Goal: Task Accomplishment & Management: Manage account settings

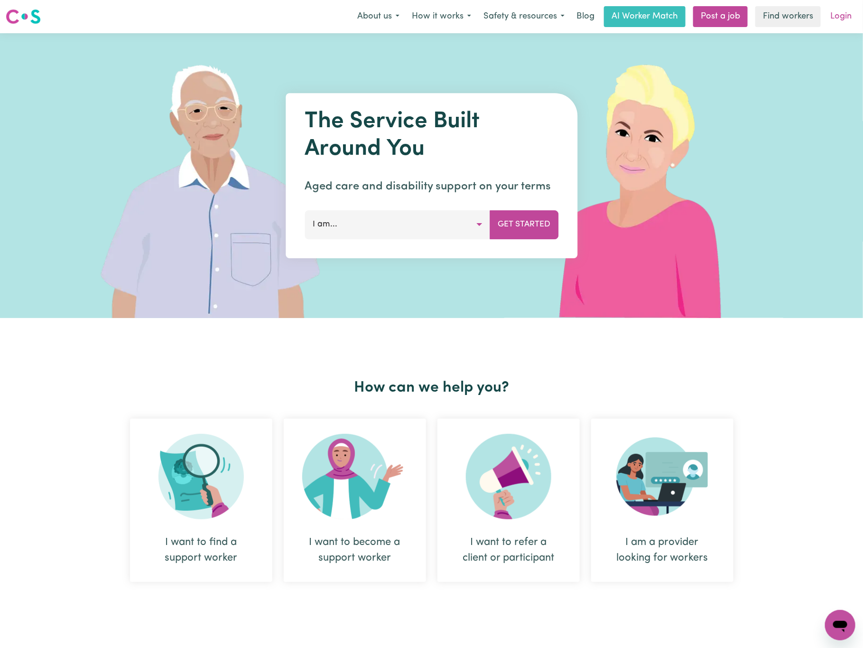
click at [846, 19] on link "Login" at bounding box center [841, 16] width 33 height 21
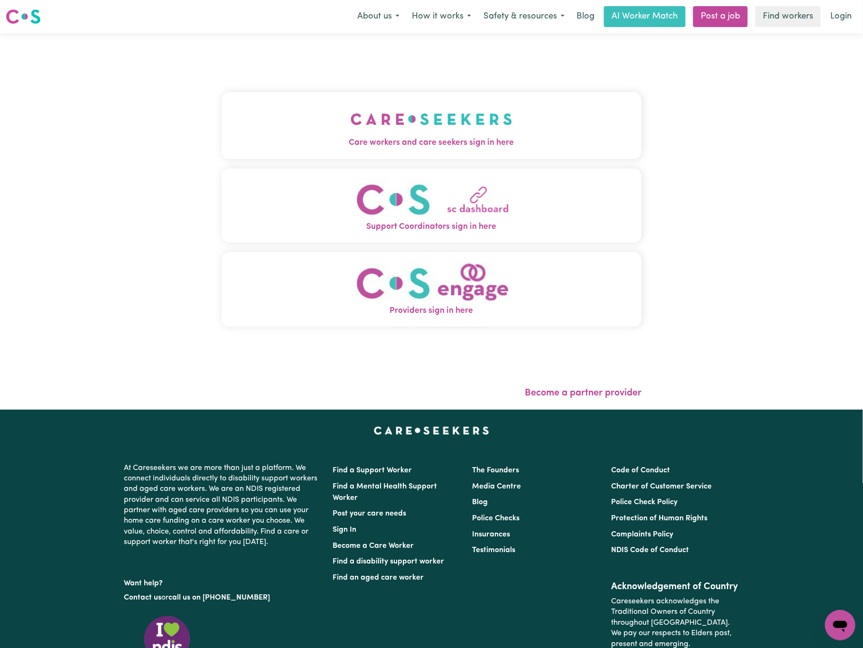
click at [507, 100] on button "Care workers and care seekers sign in here" at bounding box center [432, 125] width 420 height 66
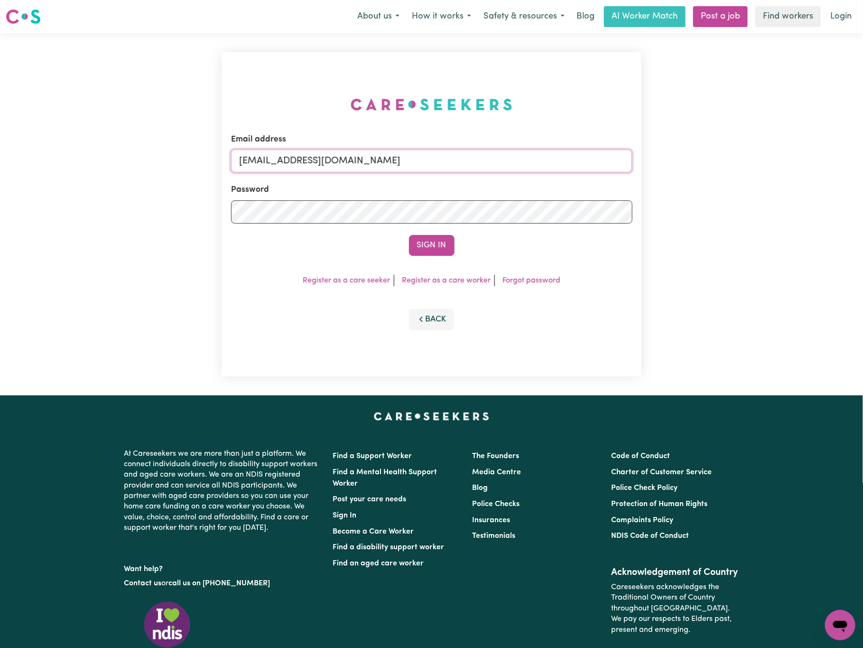
drag, startPoint x: 336, startPoint y: 157, endPoint x: 514, endPoint y: 154, distance: 177.5
click at [513, 155] on input "[EMAIL_ADDRESS][DOMAIN_NAME]" at bounding box center [431, 160] width 401 height 23
paste input "[EMAIL_ADDRESS][DOMAIN_NAME]"
type input "[EMAIL_ADDRESS][DOMAIN_NAME]"
click at [442, 245] on button "Sign In" at bounding box center [432, 245] width 46 height 21
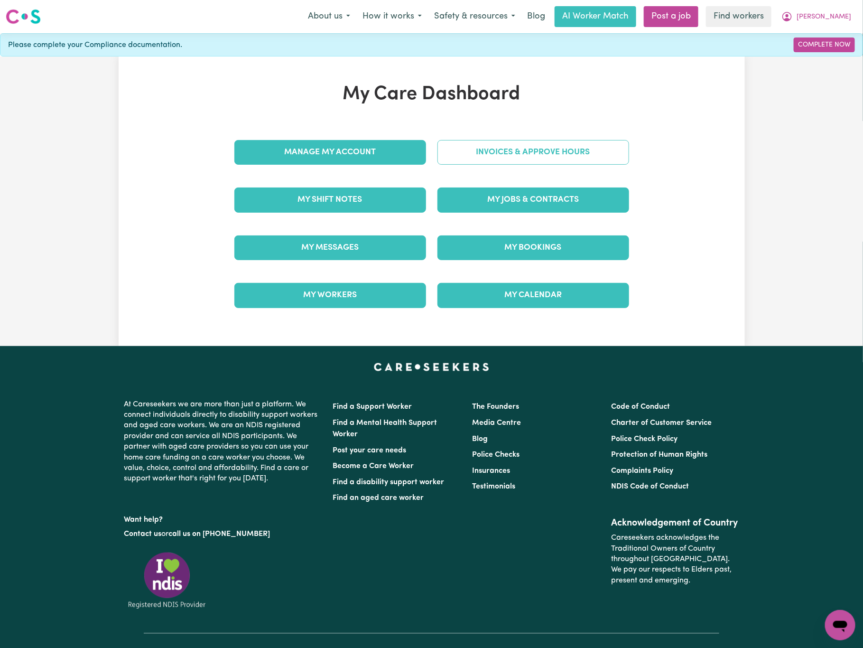
click at [519, 145] on link "Invoices & Approve Hours" at bounding box center [533, 152] width 192 height 25
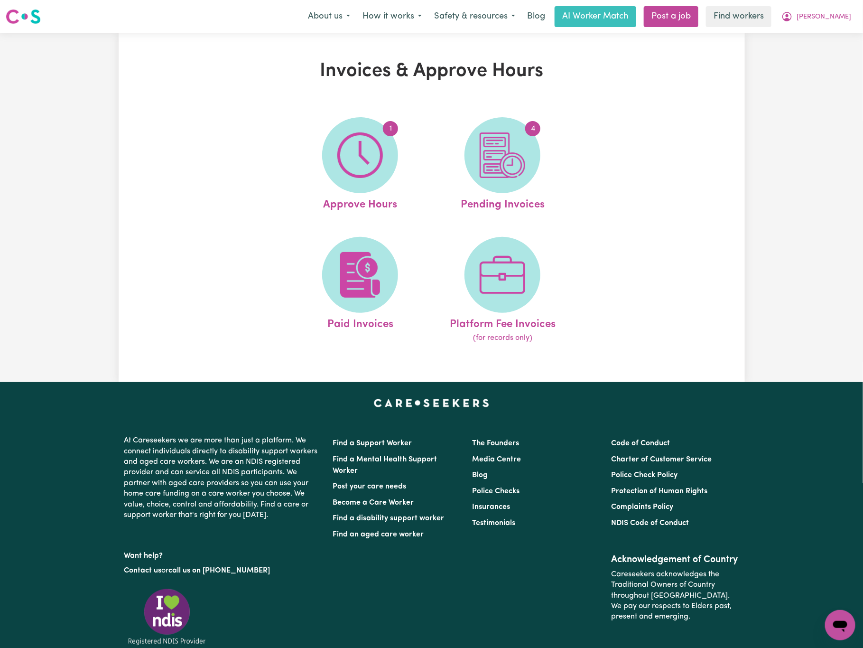
click at [65, 118] on div "Invoices & Approve Hours 1 Approve Hours 4 Pending Invoices Paid Invoices Platf…" at bounding box center [431, 207] width 863 height 349
click at [373, 151] on img at bounding box center [360, 155] width 46 height 46
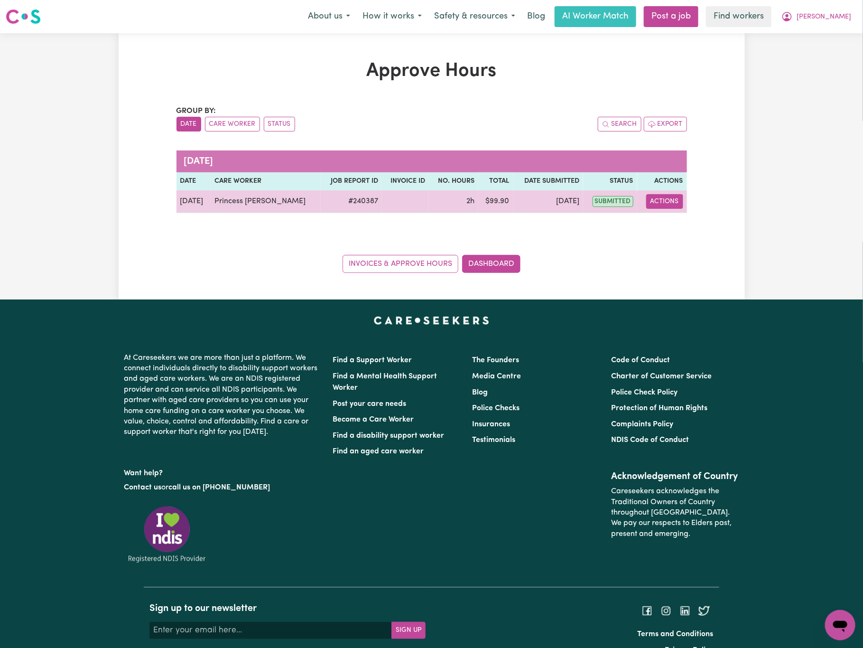
click at [660, 204] on button "Actions" at bounding box center [664, 201] width 37 height 15
click at [679, 218] on link "View Job Report" at bounding box center [689, 223] width 81 height 19
select select "pm"
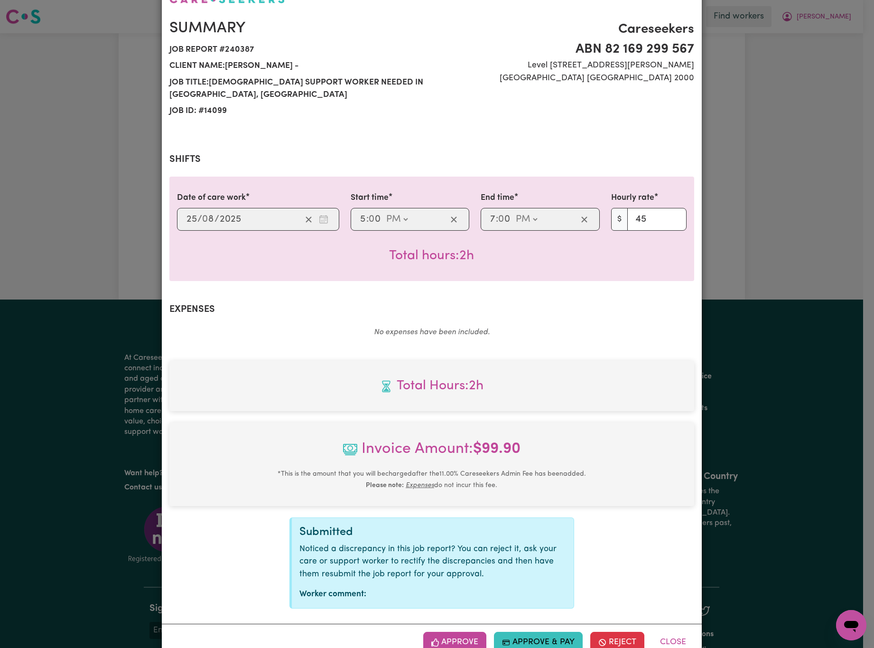
scroll to position [99, 0]
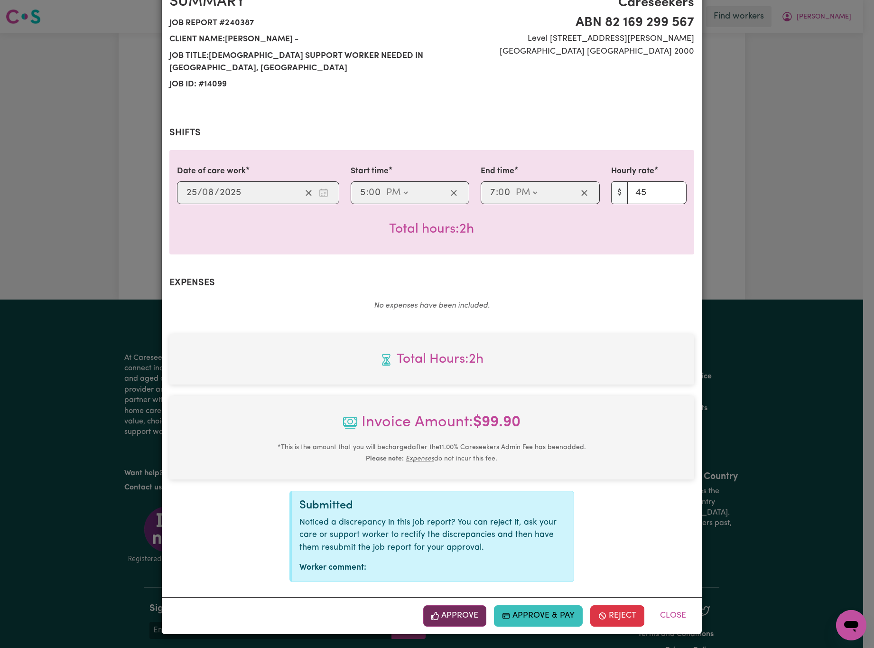
click at [450, 621] on button "Approve" at bounding box center [455, 615] width 64 height 21
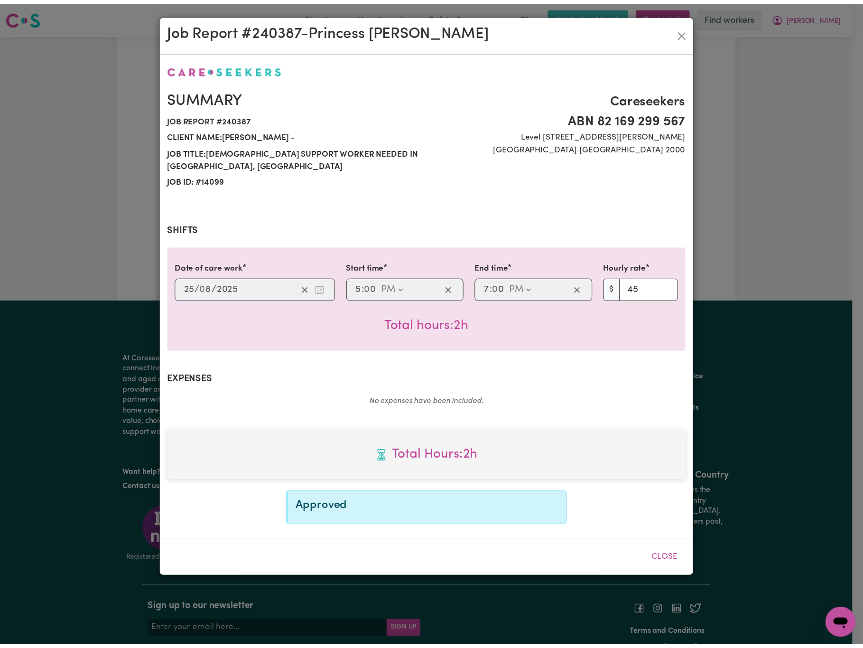
scroll to position [0, 0]
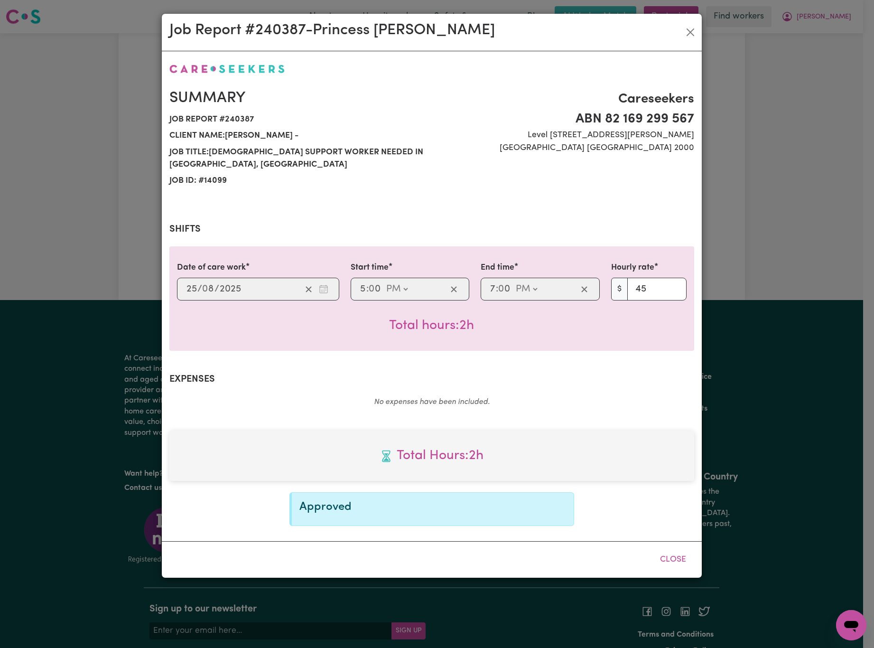
click at [218, 47] on div "Job Report # 240387 - Princess [PERSON_NAME]" at bounding box center [432, 32] width 540 height 37
click at [689, 30] on button "Close" at bounding box center [690, 32] width 15 height 15
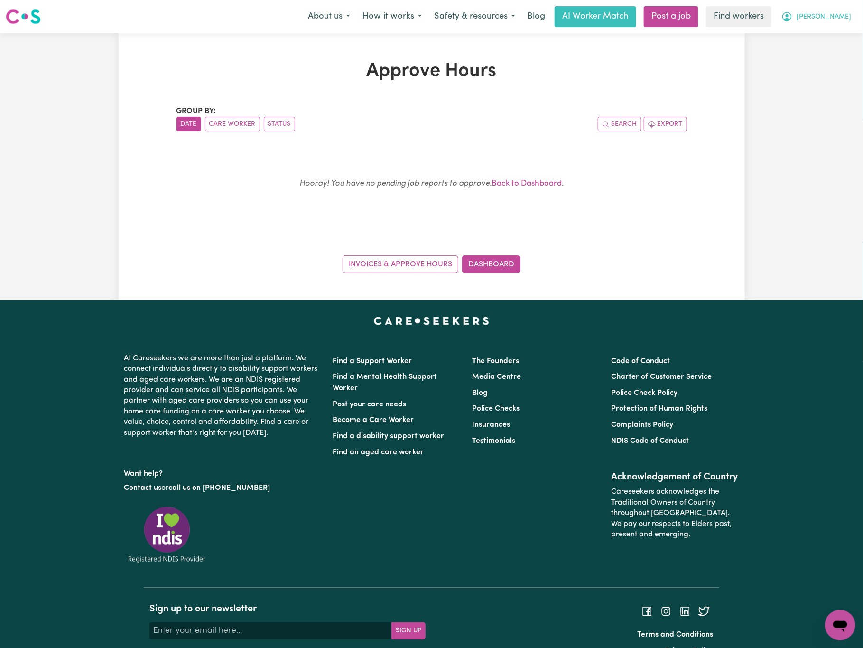
click at [832, 17] on button "[PERSON_NAME]" at bounding box center [816, 17] width 82 height 20
click at [826, 38] on link "My Dashboard" at bounding box center [819, 37] width 75 height 18
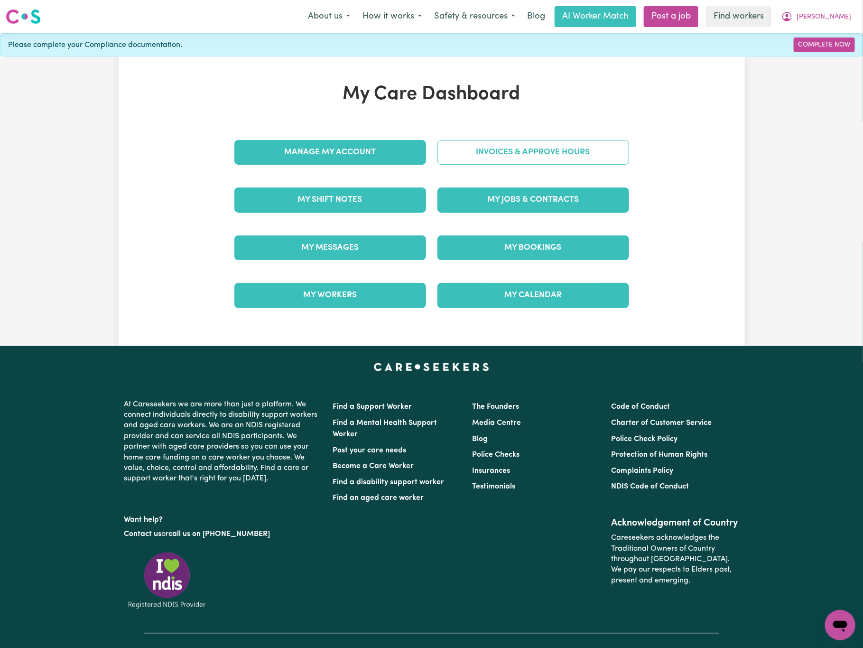
click at [482, 145] on link "Invoices & Approve Hours" at bounding box center [533, 152] width 192 height 25
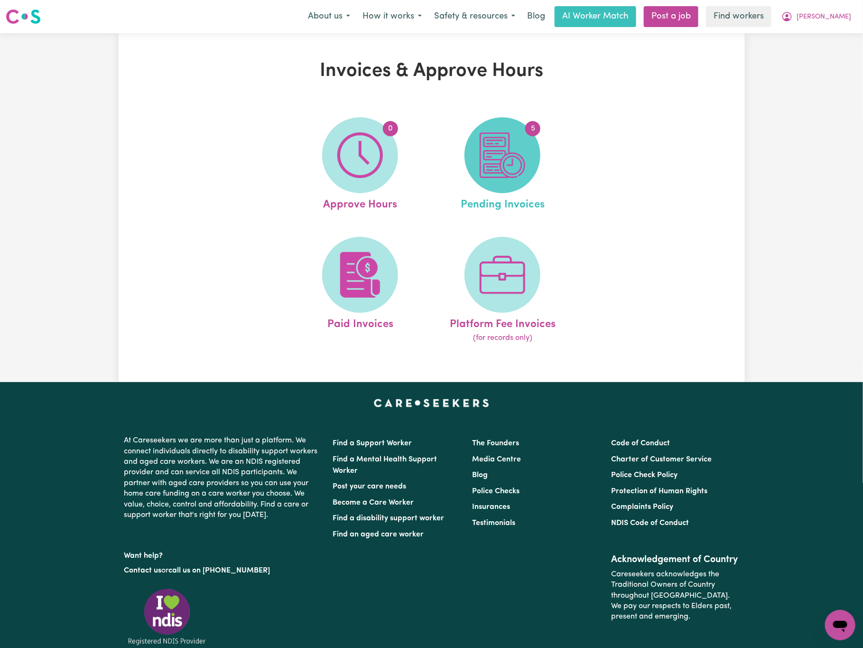
click at [489, 167] on img at bounding box center [503, 155] width 46 height 46
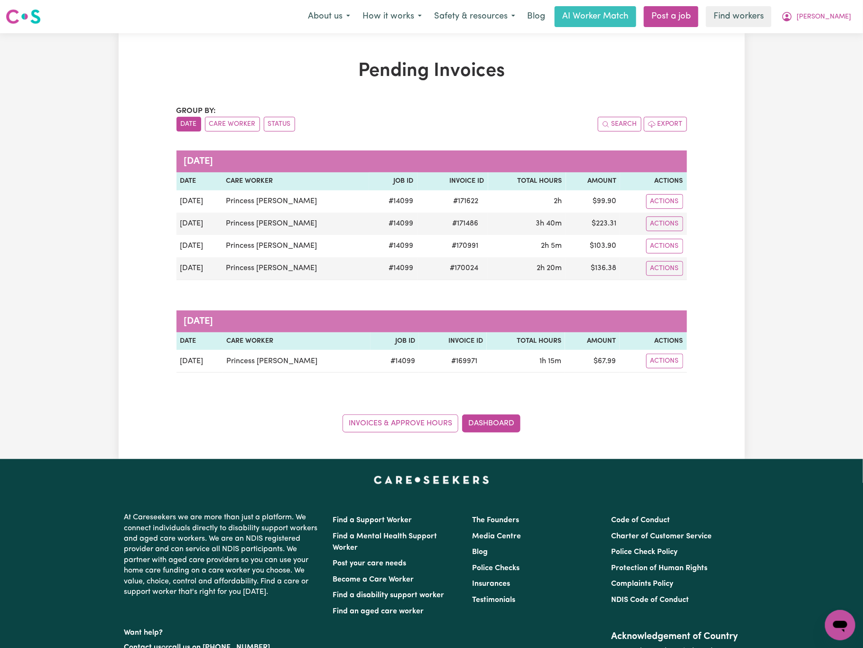
click at [80, 327] on div "Pending Invoices Group by: Date Care Worker Status Search Export [DATE] Date Ca…" at bounding box center [431, 246] width 863 height 426
click at [131, 229] on div "Pending Invoices Group by: Date Care Worker Status Search Export [DATE] Date Ca…" at bounding box center [432, 246] width 626 height 372
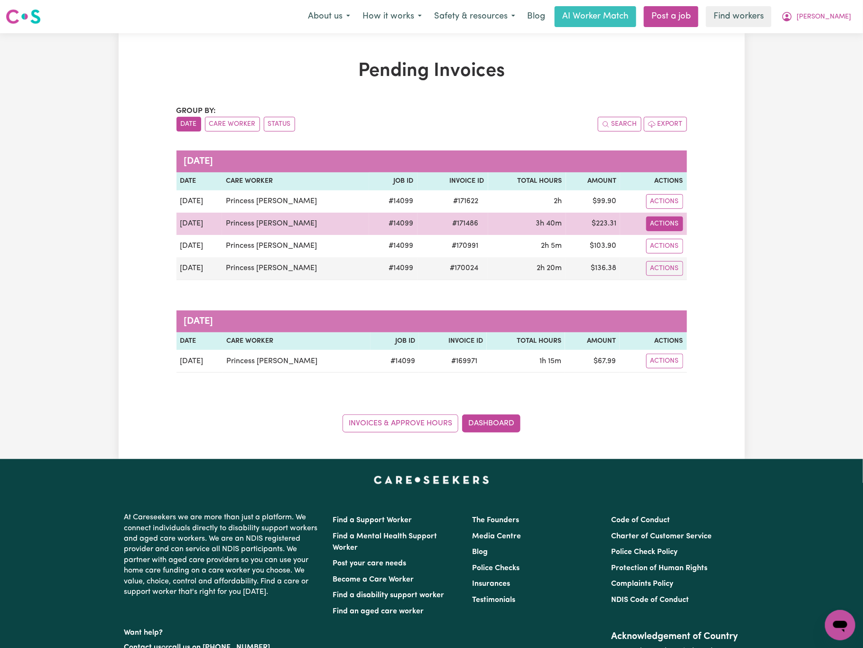
click at [660, 209] on button "Actions" at bounding box center [664, 201] width 37 height 15
click at [675, 247] on link "Download Invoice" at bounding box center [693, 246] width 87 height 19
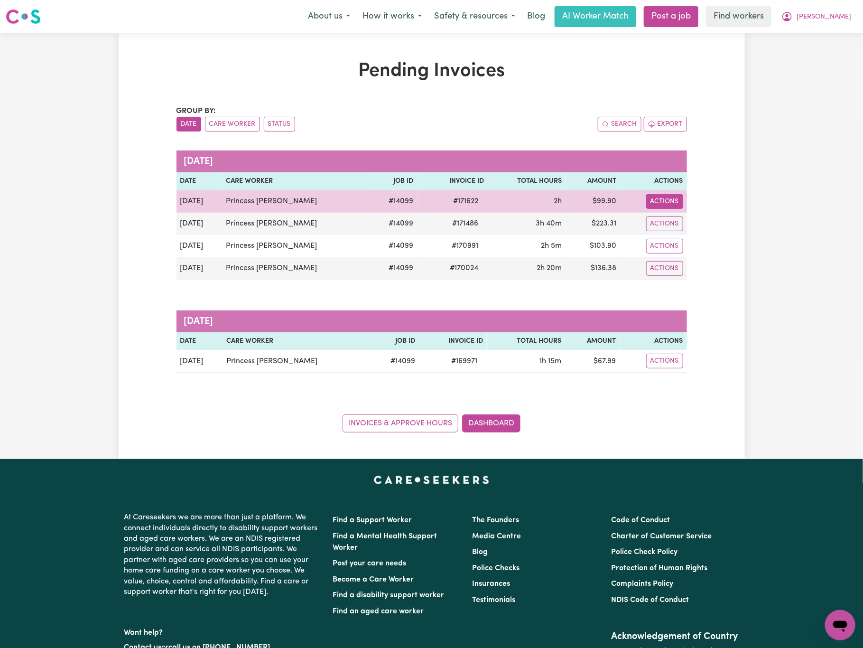
click at [658, 203] on button "Actions" at bounding box center [664, 201] width 37 height 15
click at [678, 222] on link "Download Invoice" at bounding box center [693, 223] width 87 height 19
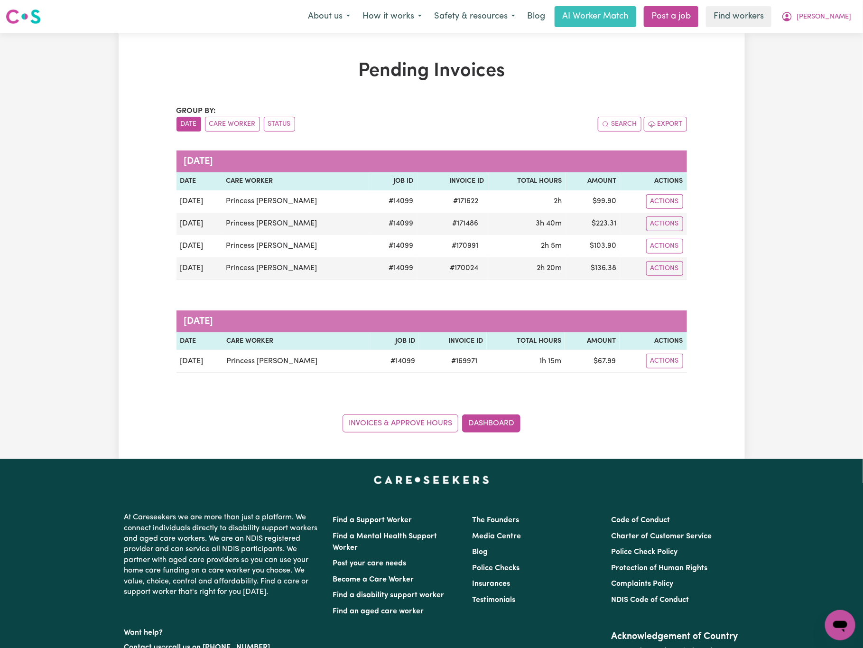
click at [76, 110] on div "Pending Invoices Group by: Date Care Worker Status Search Export [DATE] Date Ca…" at bounding box center [431, 246] width 863 height 426
click at [844, 19] on span "[PERSON_NAME]" at bounding box center [824, 17] width 55 height 10
click at [834, 37] on link "My Dashboard" at bounding box center [819, 37] width 75 height 18
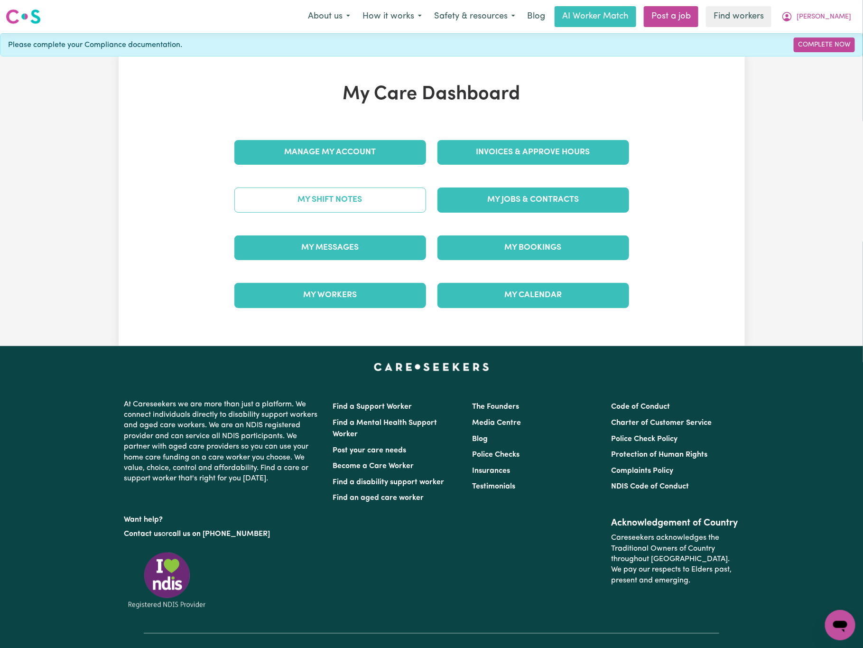
click at [343, 207] on link "My Shift Notes" at bounding box center [330, 199] width 192 height 25
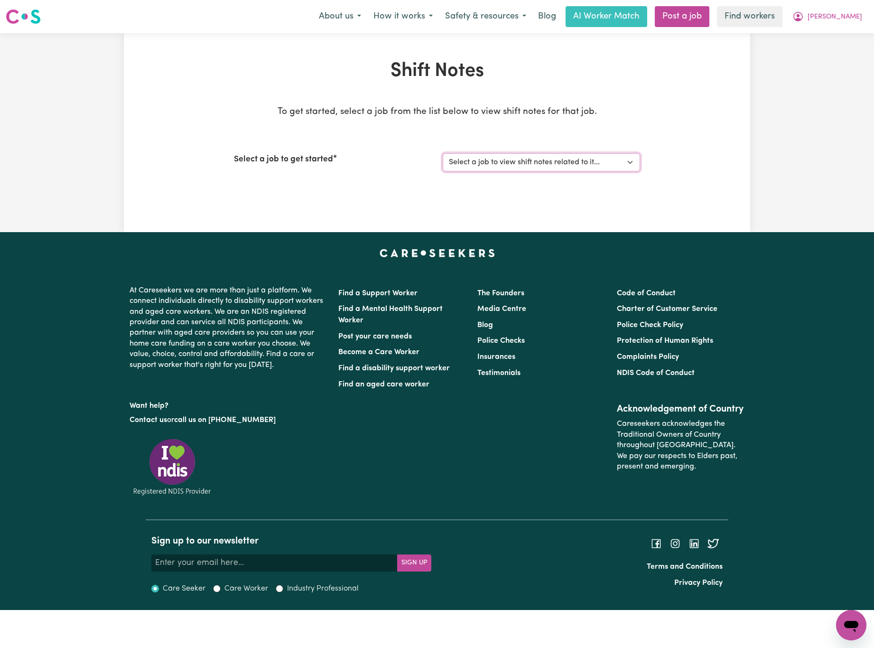
click at [623, 160] on select "Select a job to view shift notes related to it... [DEMOGRAPHIC_DATA] Support Wo…" at bounding box center [541, 162] width 197 height 18
select select "14099"
click at [443, 153] on select "Select a job to view shift notes related to it... [DEMOGRAPHIC_DATA] Support Wo…" at bounding box center [541, 162] width 197 height 18
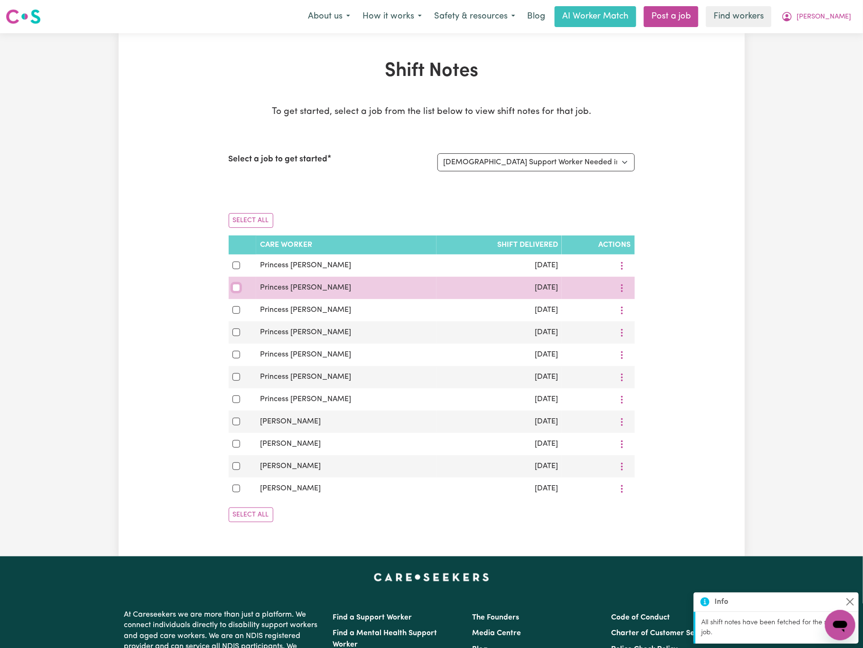
click at [236, 289] on input "checkbox" at bounding box center [236, 288] width 8 height 8
checkbox input "true"
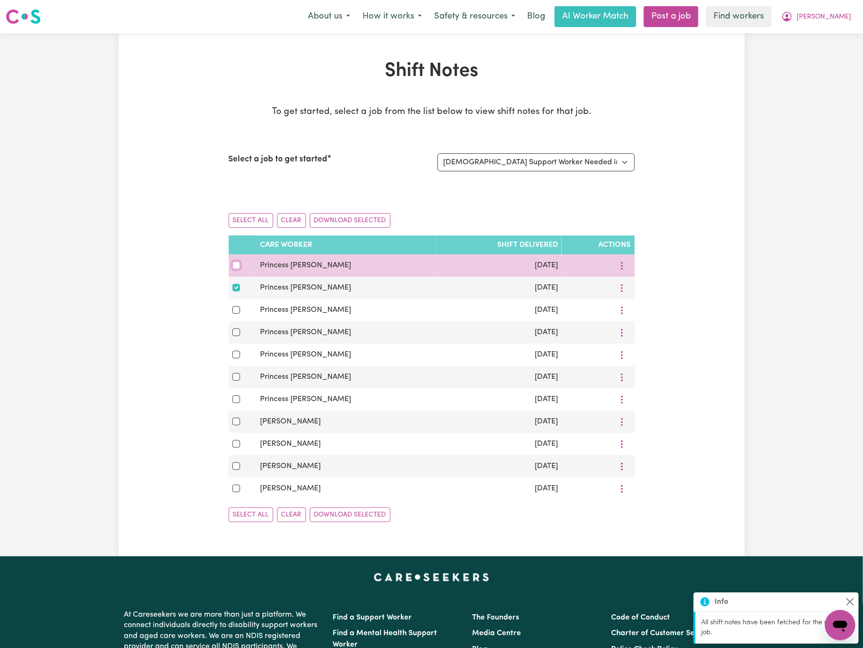
click at [236, 266] on input "checkbox" at bounding box center [236, 265] width 8 height 8
checkbox input "true"
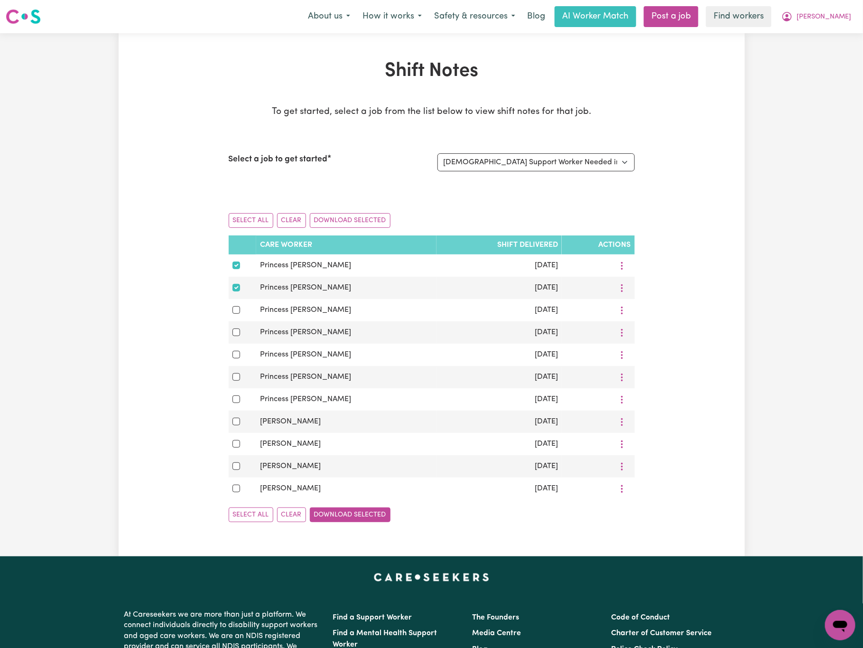
click at [371, 522] on button "Download Selected" at bounding box center [350, 514] width 81 height 15
click at [846, 14] on span "[PERSON_NAME]" at bounding box center [824, 17] width 55 height 10
drag, startPoint x: 839, startPoint y: 65, endPoint x: 839, endPoint y: 60, distance: 5.7
click at [839, 64] on div "Menu About us How it works Safety & resources Blog AI Worker Match Post a job F…" at bounding box center [431, 467] width 863 height 934
click at [839, 59] on div "Shift Notes To get started, select a job from the list below to view shift note…" at bounding box center [431, 294] width 863 height 523
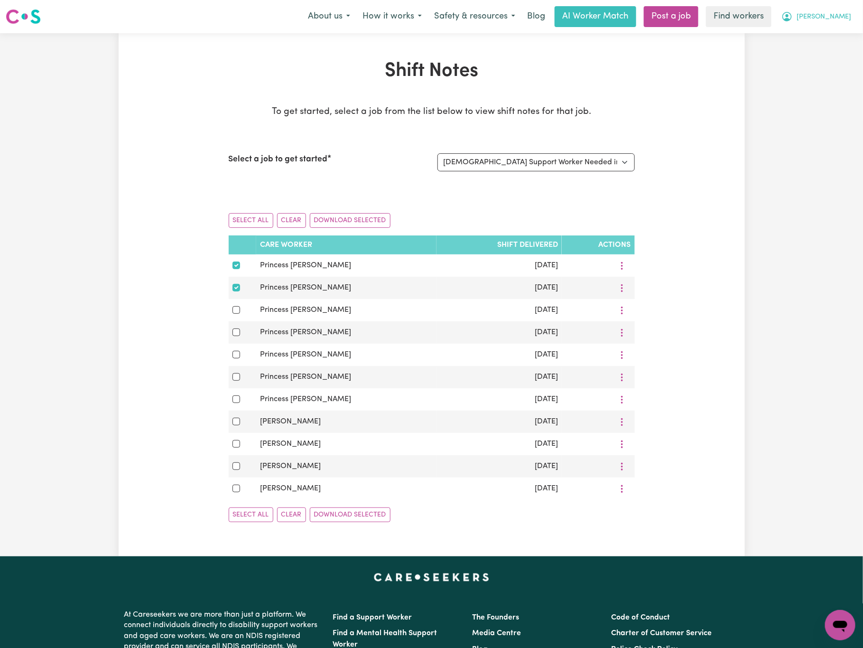
click at [845, 20] on span "[PERSON_NAME]" at bounding box center [824, 17] width 55 height 10
click at [847, 48] on link "Logout" at bounding box center [819, 55] width 75 height 18
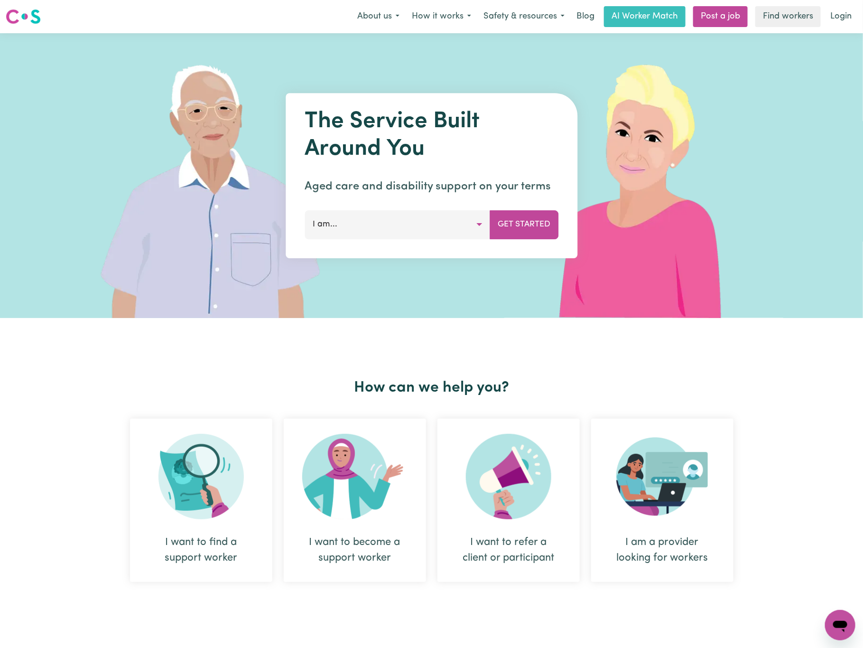
drag, startPoint x: 164, startPoint y: 111, endPoint x: 371, endPoint y: 73, distance: 209.9
click at [164, 112] on img at bounding box center [217, 175] width 283 height 285
click at [837, 20] on link "Login" at bounding box center [841, 16] width 33 height 21
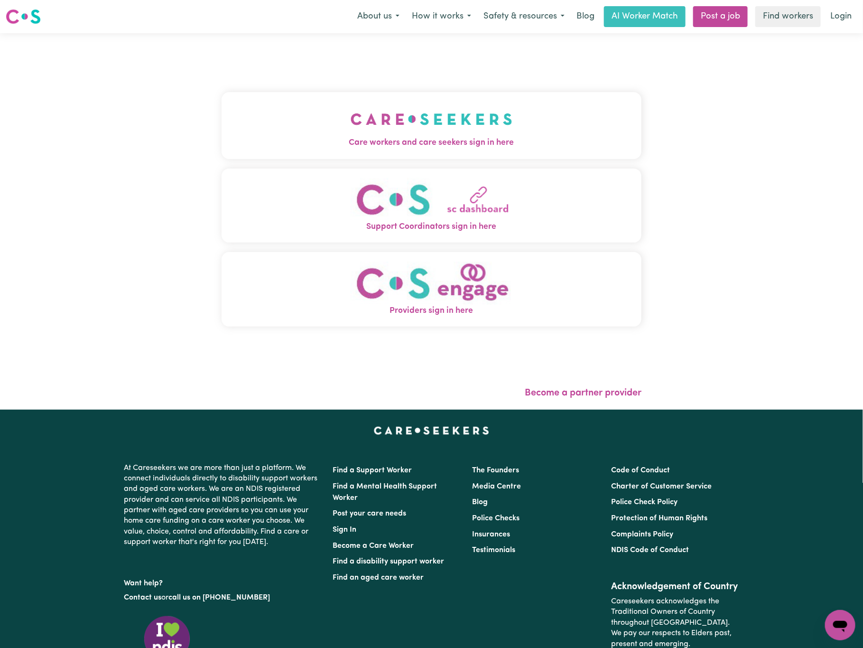
drag, startPoint x: 512, startPoint y: 87, endPoint x: 516, endPoint y: 94, distance: 7.9
click at [512, 89] on div "Care workers and care seekers sign in here Support Coordinators sign in here Pr…" at bounding box center [432, 214] width 420 height 324
click at [519, 99] on button "Care workers and care seekers sign in here" at bounding box center [432, 125] width 420 height 66
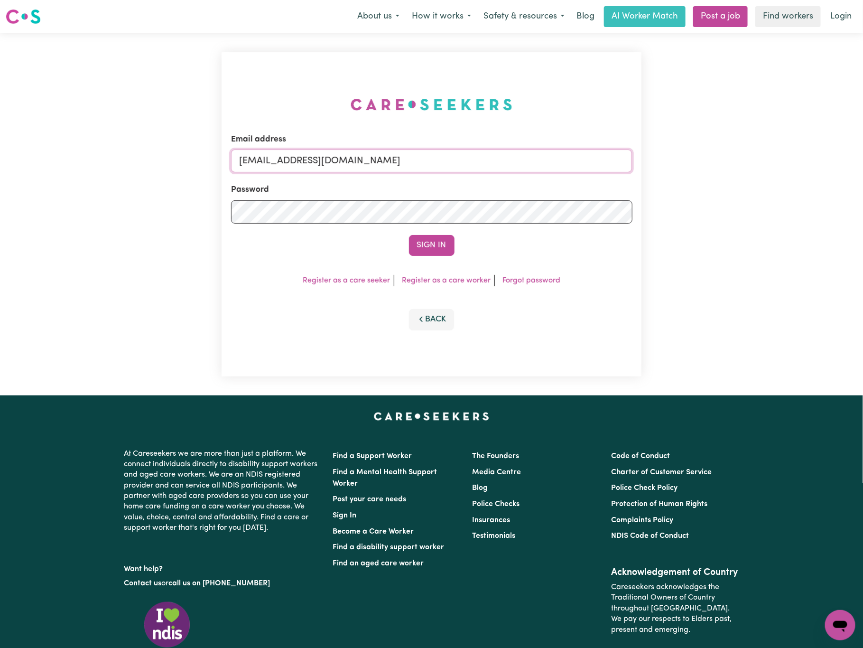
drag, startPoint x: 289, startPoint y: 155, endPoint x: 719, endPoint y: 153, distance: 429.4
click at [719, 153] on div "Email address [EMAIL_ADDRESS][DOMAIN_NAME] Password Sign In Register as a care …" at bounding box center [431, 214] width 863 height 362
paste input "ManhaIslamC"
type input "[EMAIL_ADDRESS][DOMAIN_NAME]"
click at [409, 235] on button "Sign In" at bounding box center [432, 245] width 46 height 21
